Goal: Task Accomplishment & Management: Use online tool/utility

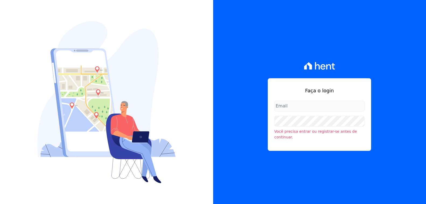
click at [203, 100] on div at bounding box center [106, 102] width 213 height 204
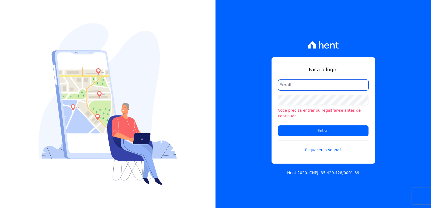
type input "[EMAIL_ADDRESS][DOMAIN_NAME]"
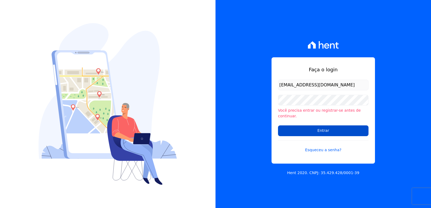
click at [317, 130] on input "Entrar" at bounding box center [323, 131] width 91 height 11
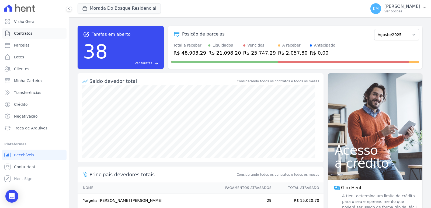
click at [45, 35] on link "Contratos" at bounding box center [34, 33] width 64 height 11
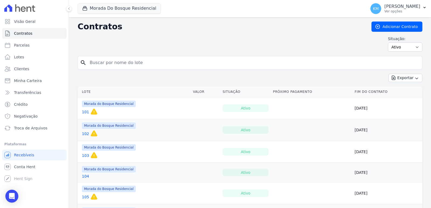
click at [140, 60] on input "search" at bounding box center [253, 62] width 334 height 11
type input "253"
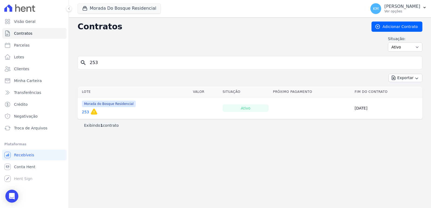
click at [85, 112] on link "253" at bounding box center [85, 111] width 7 height 5
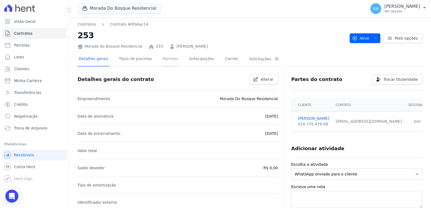
click at [169, 58] on link "Parcelas" at bounding box center [171, 59] width 18 height 14
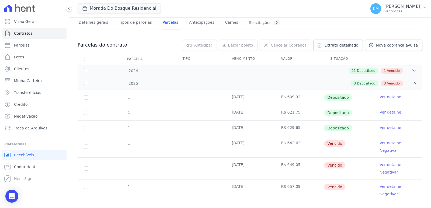
scroll to position [46, 0]
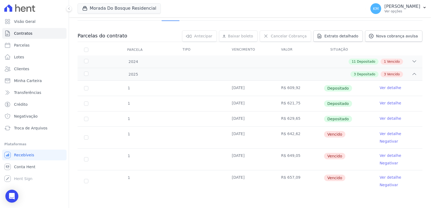
click at [380, 133] on link "Ver detalhe" at bounding box center [391, 133] width 22 height 5
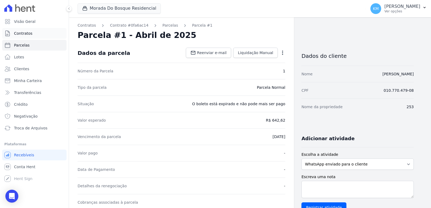
click at [34, 33] on link "Contratos" at bounding box center [34, 33] width 64 height 11
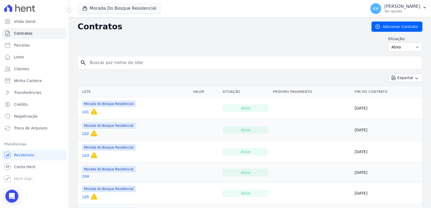
click at [115, 63] on input "search" at bounding box center [253, 62] width 334 height 11
type input "253"
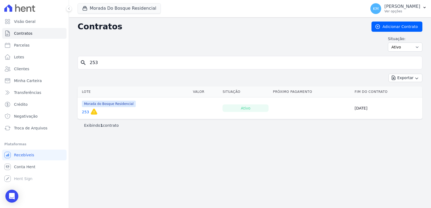
click at [85, 114] on link "253" at bounding box center [85, 111] width 7 height 5
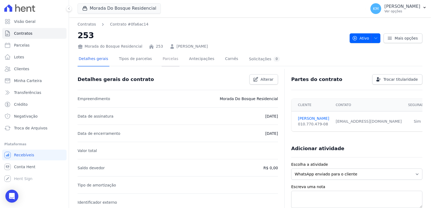
click at [164, 60] on link "Parcelas" at bounding box center [171, 59] width 18 height 14
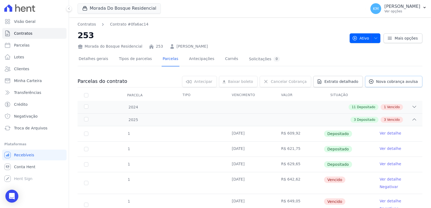
click at [370, 82] on icon at bounding box center [371, 81] width 5 height 5
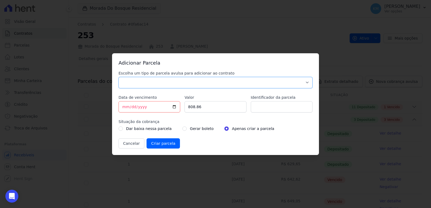
click at [148, 83] on select "Parcela Normal Sinal Caução Intercalada Chaves Pré Chaves Pós Chaves Taxas Quit…" at bounding box center [216, 82] width 194 height 11
select select "others"
click at [119, 77] on select "Parcela Normal Sinal Caução Intercalada Chaves Pré Chaves Pós Chaves Taxas Quit…" at bounding box center [216, 82] width 194 height 11
click at [126, 109] on input "[DATE]" at bounding box center [150, 106] width 62 height 11
type input "[DATE]"
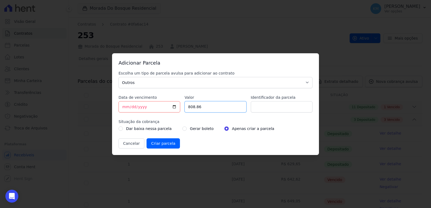
drag, startPoint x: 210, startPoint y: 106, endPoint x: 181, endPoint y: 102, distance: 29.8
click at [181, 102] on div "Escolha um tipo de parcela avulsa para adicionar ao contrato Parcela Normal Sin…" at bounding box center [216, 110] width 194 height 78
type input "685.41"
click at [265, 110] on input "Identificador da parcela" at bounding box center [282, 106] width 62 height 11
click at [255, 107] on input "Identificador da parcela" at bounding box center [282, 106] width 62 height 11
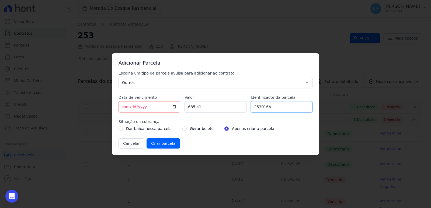
type input "253016A"
click at [182, 131] on input "radio" at bounding box center [184, 129] width 4 height 4
radio input "true"
click at [168, 143] on input "Criar parcela" at bounding box center [163, 143] width 33 height 10
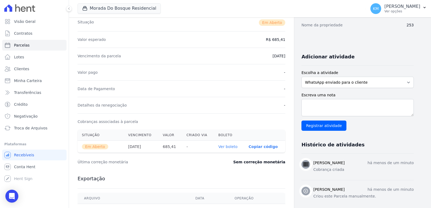
scroll to position [161, 0]
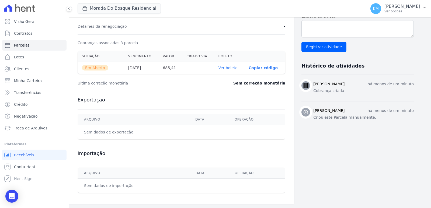
click at [226, 66] on link "Ver boleto" at bounding box center [227, 68] width 19 height 4
